Goal: Task Accomplishment & Management: Manage account settings

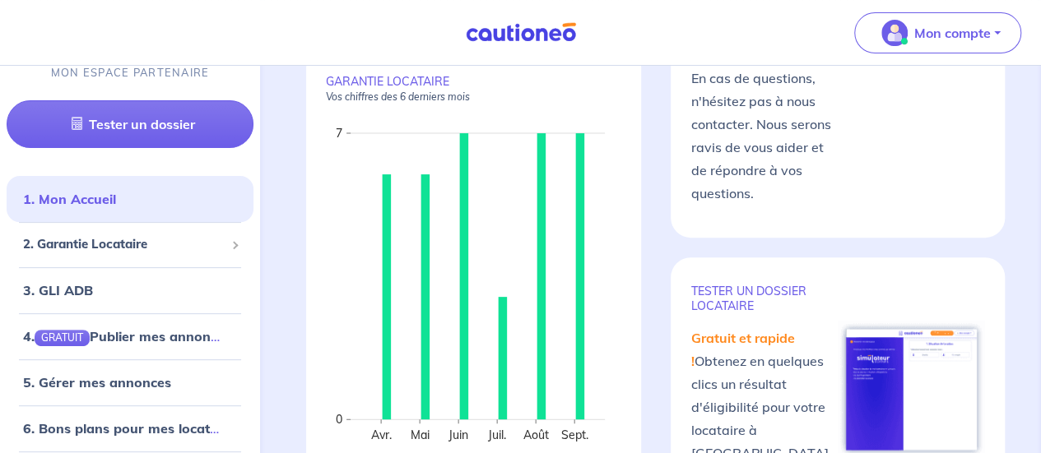
scroll to position [156, 0]
click at [143, 239] on span "2. Garantie Locataire" at bounding box center [124, 244] width 202 height 19
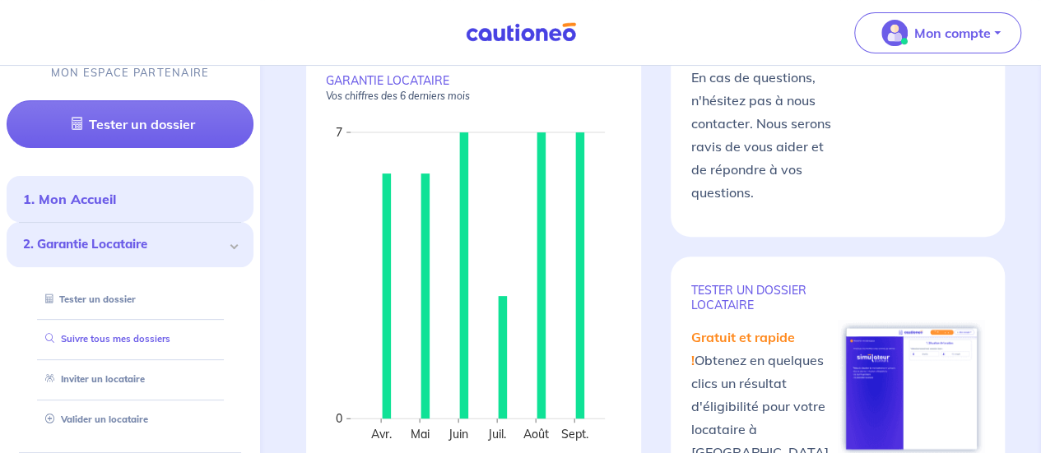
click at [135, 338] on link "Suivre tous mes dossiers" at bounding box center [105, 340] width 132 height 12
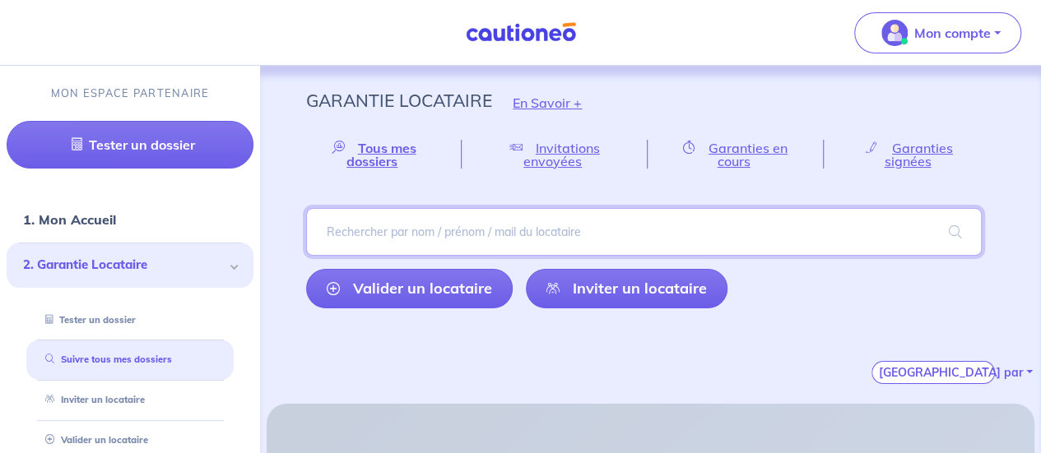
click at [388, 216] on input "search" at bounding box center [644, 232] width 676 height 48
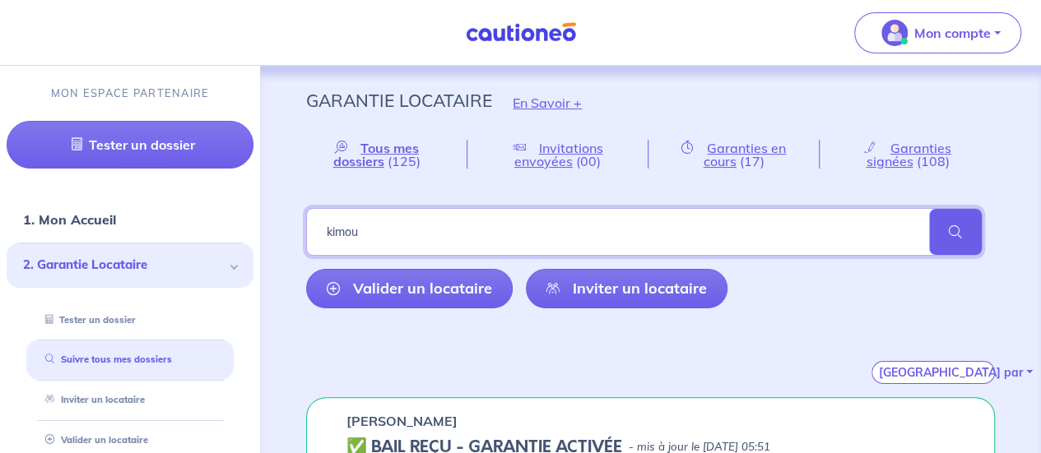
type input "kimou"
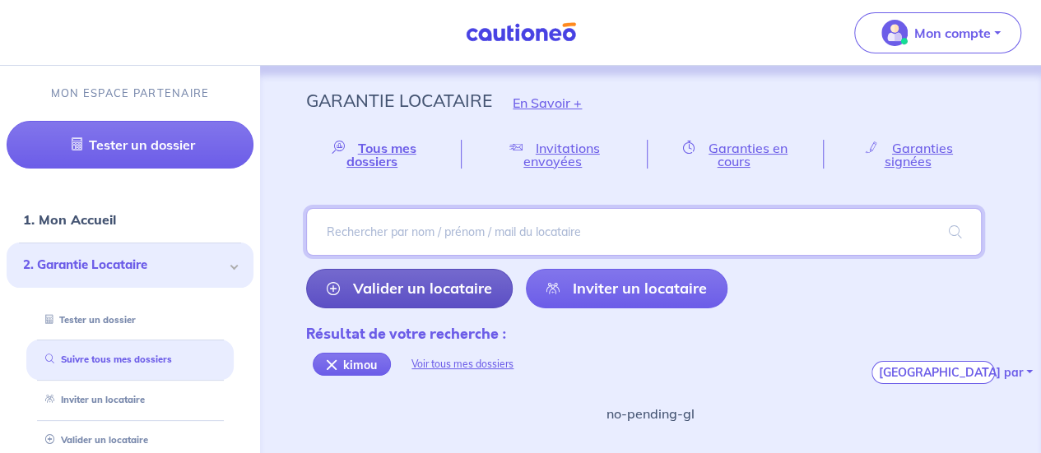
scroll to position [20, 0]
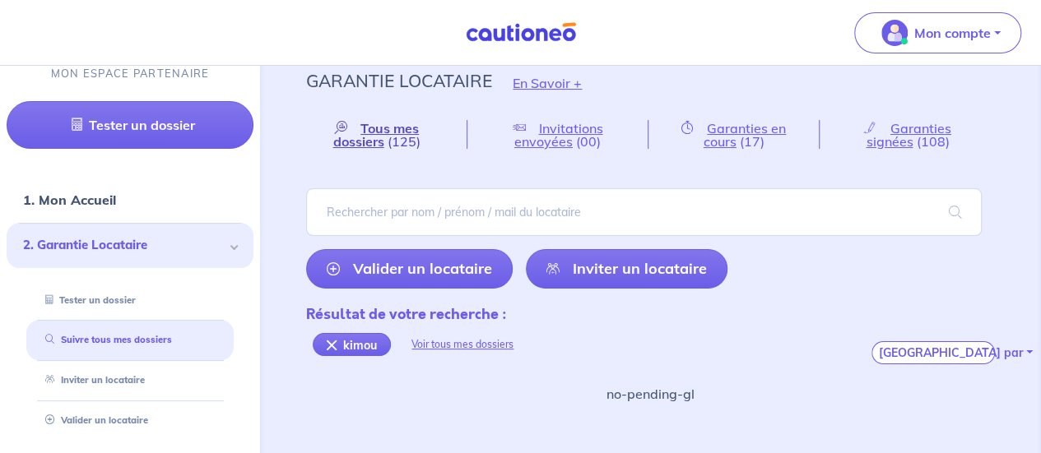
click at [413, 126] on span "Tous mes dossiers" at bounding box center [376, 135] width 86 height 30
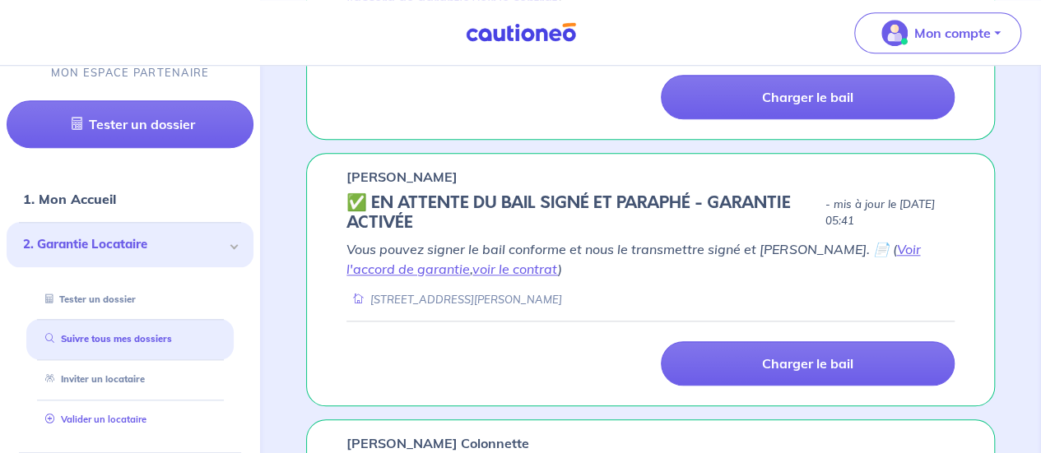
click at [102, 422] on link "Valider un locataire" at bounding box center [93, 420] width 108 height 12
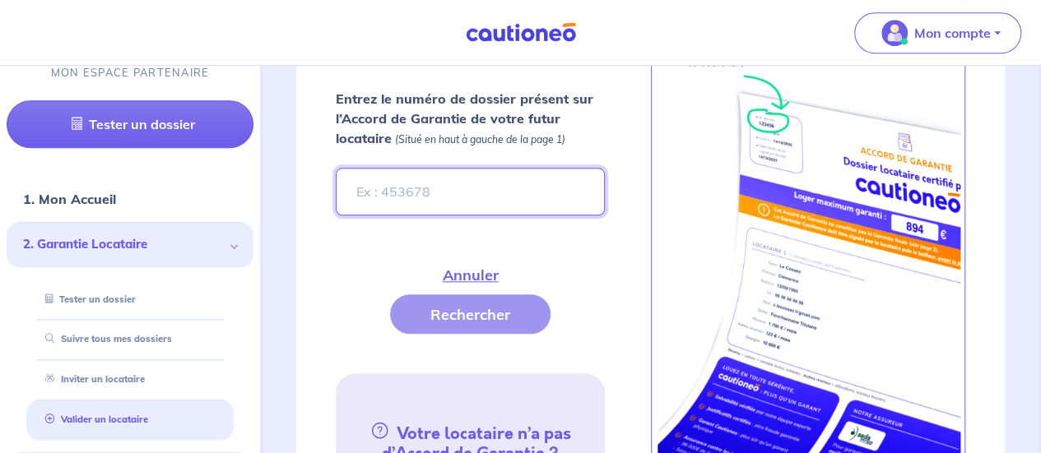
scroll to position [751, 0]
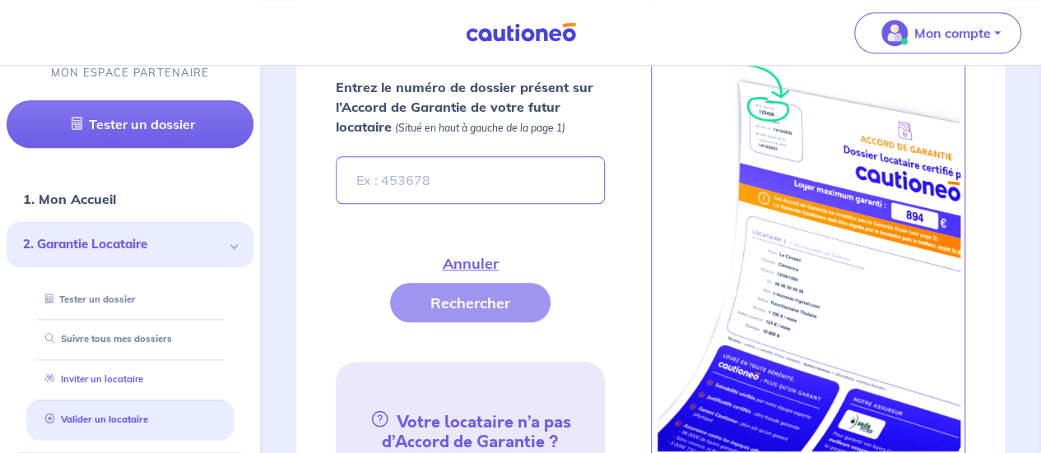
click at [143, 378] on link "Inviter un locataire" at bounding box center [91, 380] width 105 height 12
select select "FR"
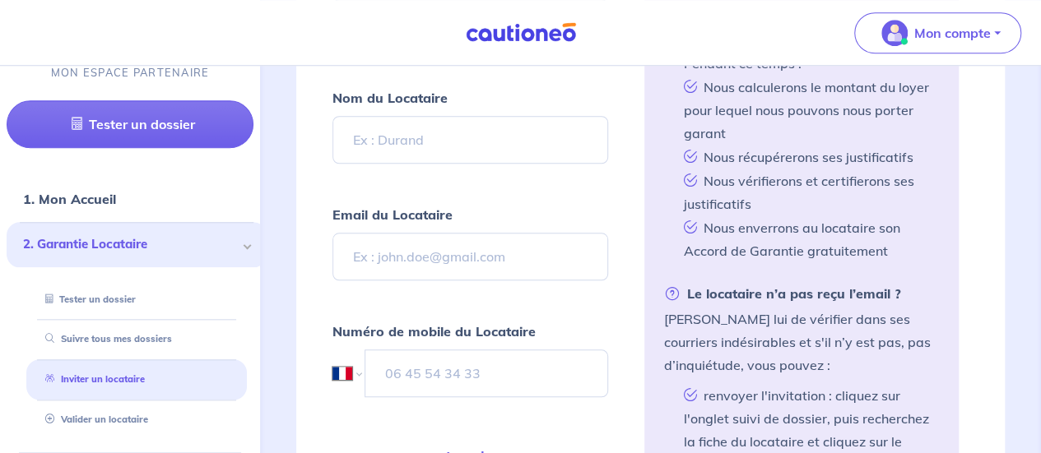
scroll to position [746, 0]
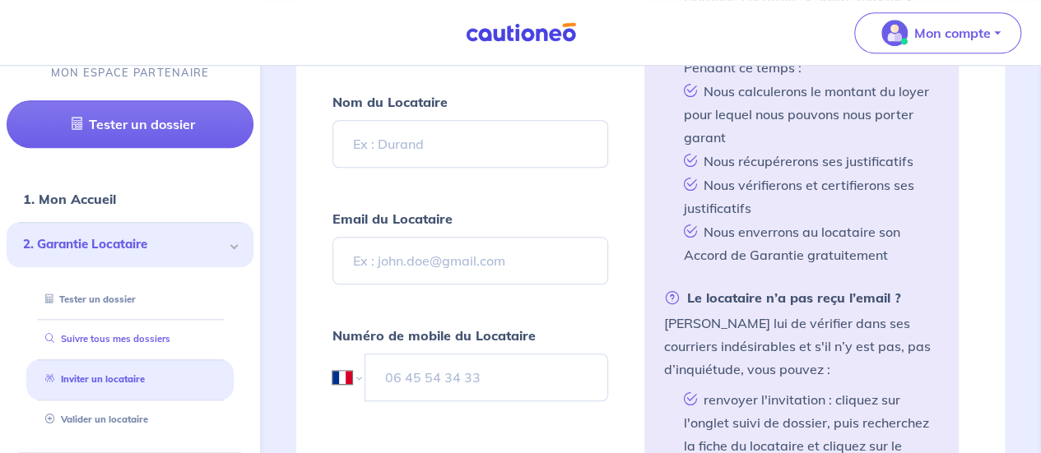
click at [137, 335] on link "Suivre tous mes dossiers" at bounding box center [105, 340] width 132 height 12
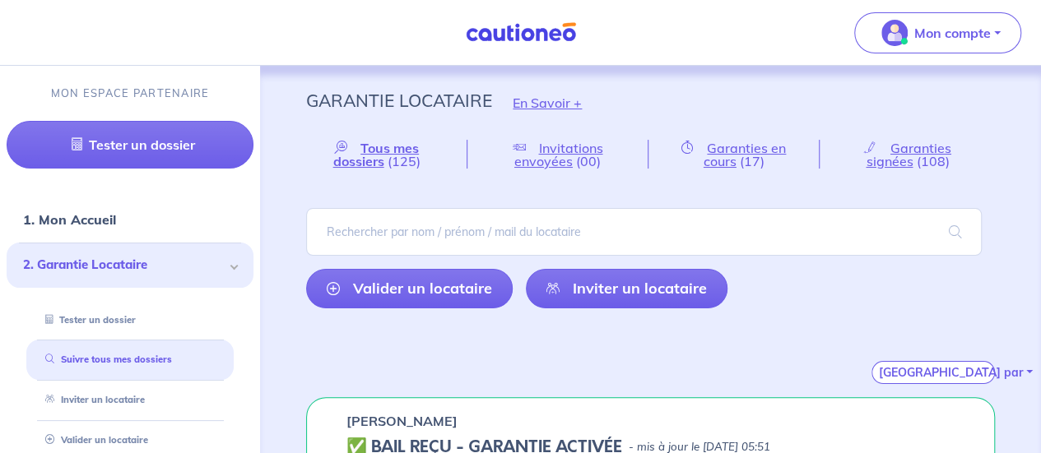
click at [393, 169] on div "Tous mes dossiers (125) Invitations envoyées (00) Garanties en cours (17) Garan…" at bounding box center [651, 262] width 768 height 244
click at [382, 158] on span "Tous mes dossiers" at bounding box center [376, 155] width 86 height 30
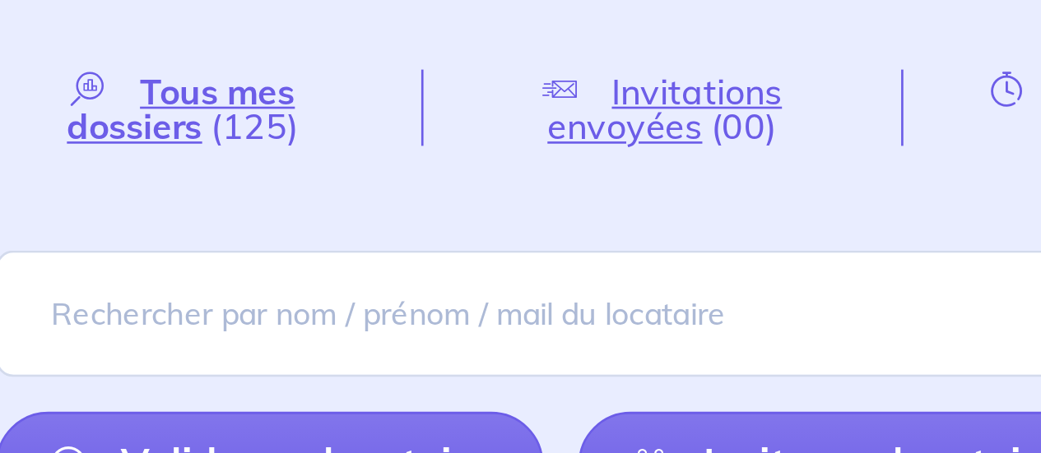
click at [494, 182] on div "Tous mes dossiers (125) Invitations envoyées (00) Garanties en cours (17) Garan…" at bounding box center [651, 262] width 768 height 244
